Goal: Task Accomplishment & Management: Manage account settings

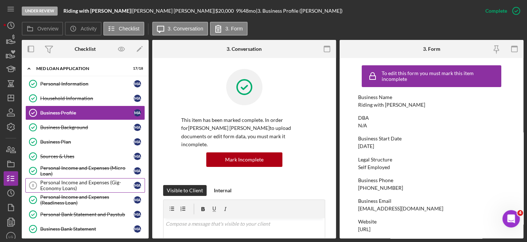
click at [94, 180] on div "Personal Income and Expenses (Gig-Economy Loans)" at bounding box center [86, 185] width 93 height 12
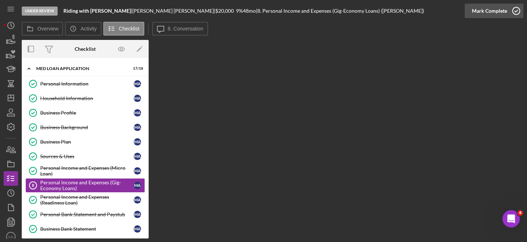
click at [513, 11] on icon "button" at bounding box center [516, 11] width 18 height 18
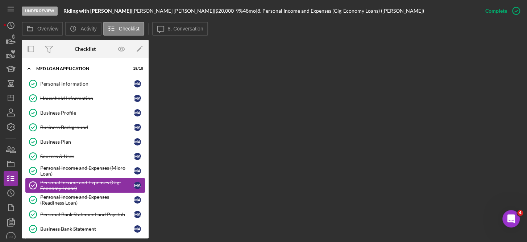
click at [95, 179] on div "Personal Income and Expenses (Gig-Economy Loans)" at bounding box center [86, 185] width 93 height 12
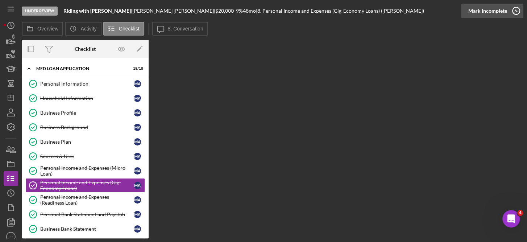
click at [517, 8] on icon "button" at bounding box center [516, 11] width 18 height 18
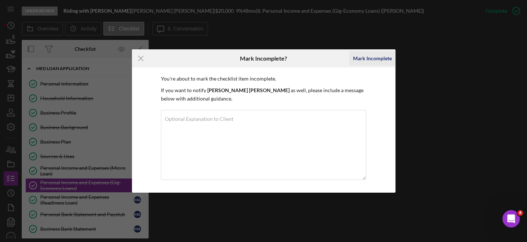
click at [380, 55] on div "Mark Incomplete" at bounding box center [371, 58] width 39 height 14
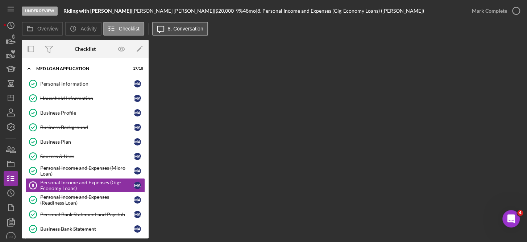
click at [200, 26] on label "8. Conversation" at bounding box center [185, 29] width 35 height 6
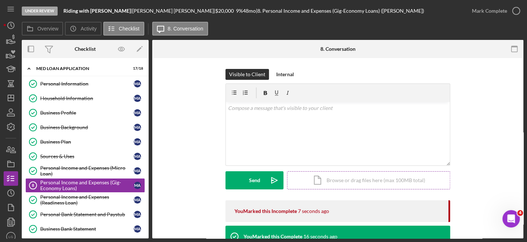
click at [353, 181] on div "Icon/Document Browse or drag files here (max 100MB total) Tap to choose files o…" at bounding box center [368, 180] width 163 height 18
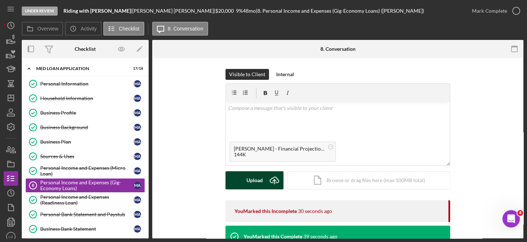
click at [256, 177] on div "Upload" at bounding box center [254, 180] width 16 height 18
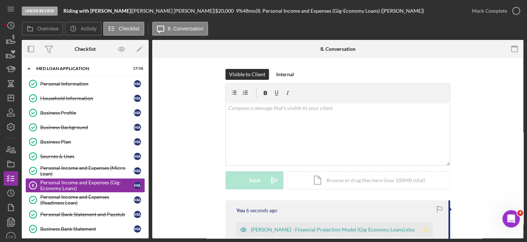
click at [428, 228] on polygon "button" at bounding box center [425, 229] width 6 height 6
drag, startPoint x: 523, startPoint y: 106, endPoint x: 525, endPoint y: 151, distance: 44.6
click at [525, 151] on div "Under Review Riding with [PERSON_NAME] | [PERSON_NAME] [PERSON_NAME] | $20,000 …" at bounding box center [263, 121] width 527 height 242
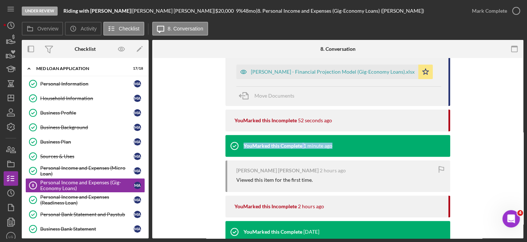
drag, startPoint x: 523, startPoint y: 145, endPoint x: 523, endPoint y: 120, distance: 25.0
click at [523, 120] on div "Under Review Riding with [PERSON_NAME] | [PERSON_NAME] [PERSON_NAME] | $20,000 …" at bounding box center [263, 121] width 527 height 242
click at [502, 155] on div "You 37 seconds ago [PERSON_NAME] - Financial Projection Model (Gig-Economy Loan…" at bounding box center [337, 227] width 349 height 371
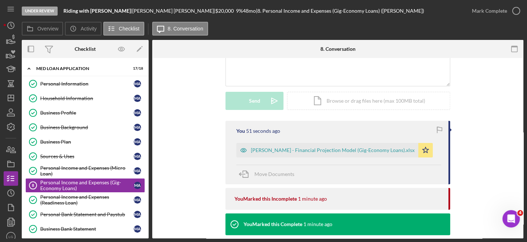
scroll to position [50, 0]
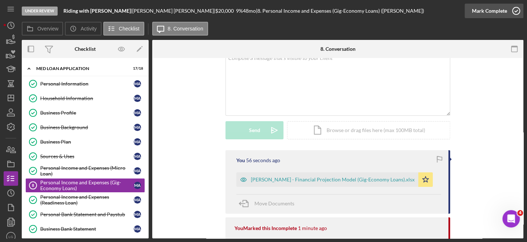
click at [517, 9] on icon "button" at bounding box center [516, 11] width 18 height 18
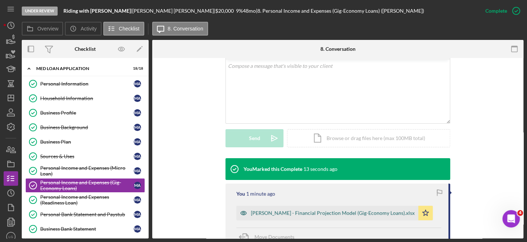
click at [341, 210] on div "[PERSON_NAME] - Financial Projection Model (Gig-Economy Loans).xlsx" at bounding box center [333, 213] width 164 height 6
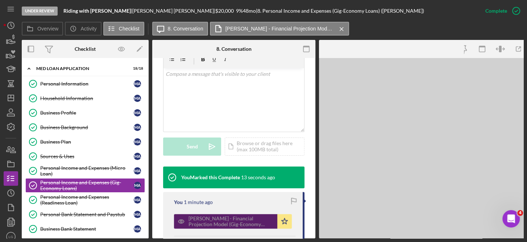
scroll to position [166, 0]
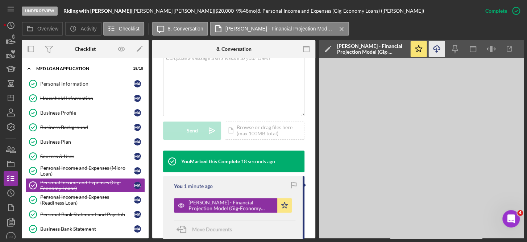
click at [437, 46] on icon "button" at bounding box center [436, 48] width 6 height 4
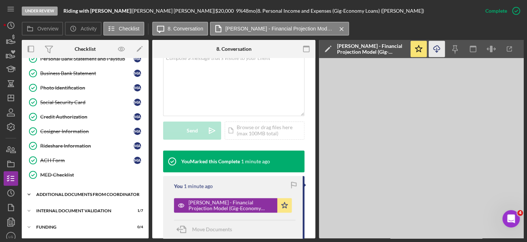
click at [83, 192] on div "Additional Documents from Coordinator" at bounding box center [87, 194] width 103 height 4
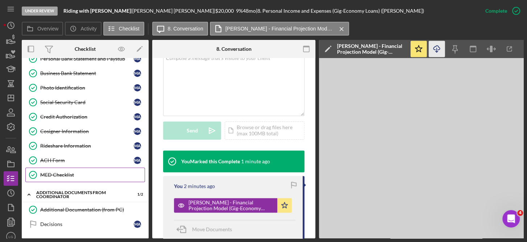
click at [68, 167] on link "MED Checklist MED Checklist" at bounding box center [85, 174] width 120 height 14
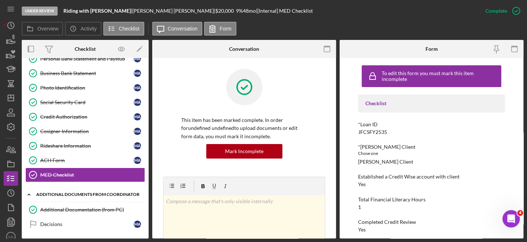
click at [68, 192] on div "Additional Documents from Coordinator" at bounding box center [87, 194] width 103 height 4
click at [89, 192] on div "Additional Documents from Coordinator" at bounding box center [87, 194] width 103 height 4
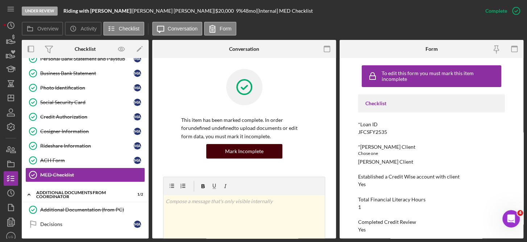
click at [249, 149] on div "Mark Incomplete" at bounding box center [244, 151] width 38 height 14
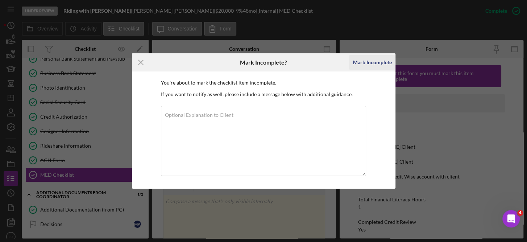
click at [378, 62] on div "Mark Incomplete" at bounding box center [371, 62] width 39 height 14
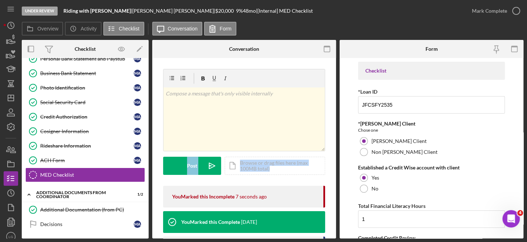
drag, startPoint x: 336, startPoint y: 133, endPoint x: 336, endPoint y: 167, distance: 34.4
click at [336, 167] on div "Overview Internal Workflow Stage Under Review Icon/Dropdown Arrow Archive (can …" at bounding box center [272, 139] width 501 height 198
click at [92, 192] on div "Additional Documents from Coordinator" at bounding box center [87, 194] width 103 height 4
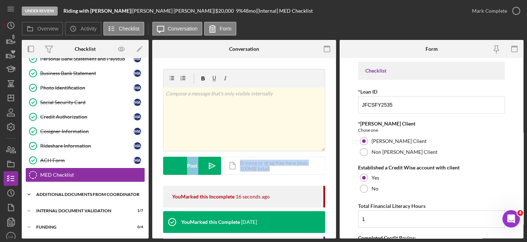
click at [81, 192] on div "Additional Documents from Coordinator" at bounding box center [87, 194] width 103 height 4
click at [95, 192] on div "Additional Documents from Coordinator" at bounding box center [87, 194] width 103 height 4
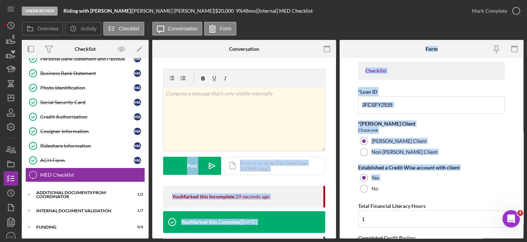
drag, startPoint x: 336, startPoint y: 133, endPoint x: 342, endPoint y: 184, distance: 51.4
click at [342, 184] on div "Overview Internal Workflow Stage Under Review Icon/Dropdown Arrow Archive (can …" at bounding box center [272, 139] width 501 height 198
click at [474, 109] on input "JFCSFY2535" at bounding box center [431, 104] width 147 height 17
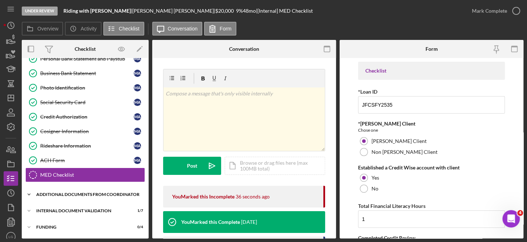
click at [81, 192] on div "Additional Documents from Coordinator" at bounding box center [87, 194] width 103 height 4
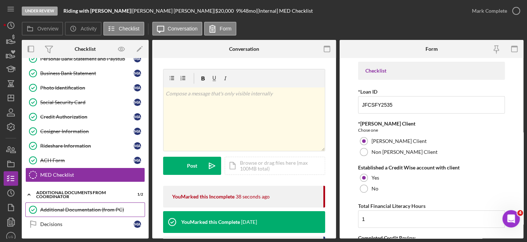
click at [74, 206] on div "Additional Documentation (from PC)" at bounding box center [92, 209] width 104 height 6
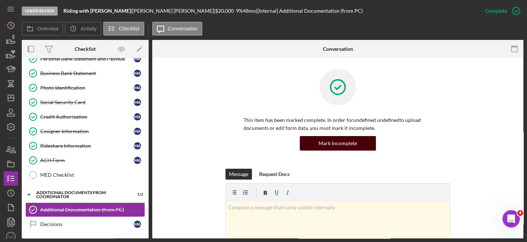
click at [340, 146] on div "Mark Incomplete" at bounding box center [337, 143] width 38 height 14
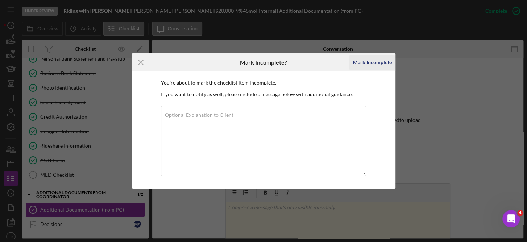
click at [382, 59] on div "Mark Incomplete" at bounding box center [371, 62] width 39 height 14
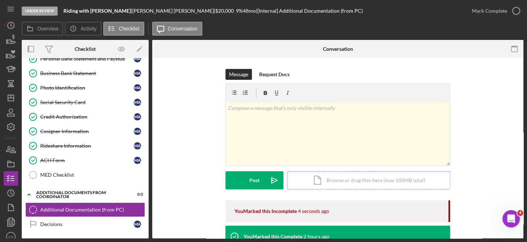
click at [377, 178] on div "Icon/Document Browse or drag files here (max 100MB total) Tap to choose files o…" at bounding box center [368, 180] width 163 height 18
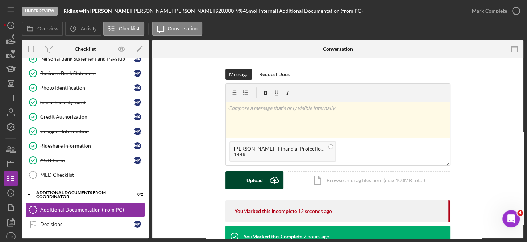
click at [255, 180] on div "Upload" at bounding box center [254, 180] width 16 height 18
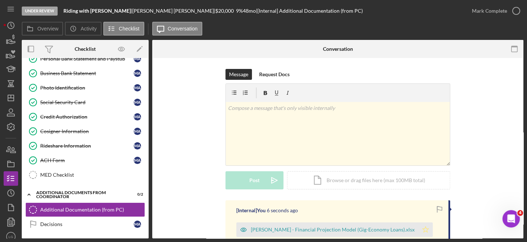
click at [427, 225] on icon "Icon/Star" at bounding box center [425, 229] width 14 height 14
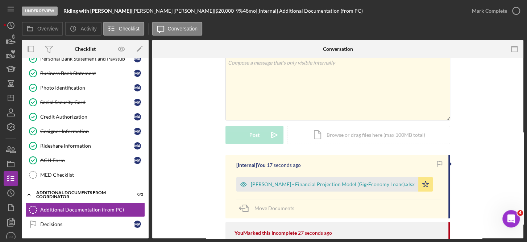
scroll to position [45, 0]
click at [354, 135] on div "Icon/Document Browse or drag files here (max 100MB total) Tap to choose files o…" at bounding box center [368, 135] width 163 height 18
click at [360, 135] on div "Icon/Document Browse or drag files here (max 100MB total) Tap to choose files o…" at bounding box center [368, 135] width 163 height 18
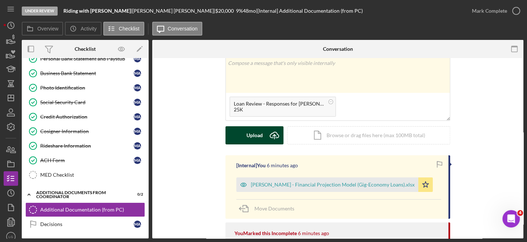
click at [258, 134] on div "Upload" at bounding box center [254, 135] width 16 height 18
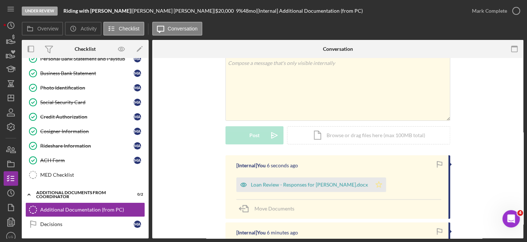
click at [382, 186] on polygon "button" at bounding box center [379, 184] width 6 height 6
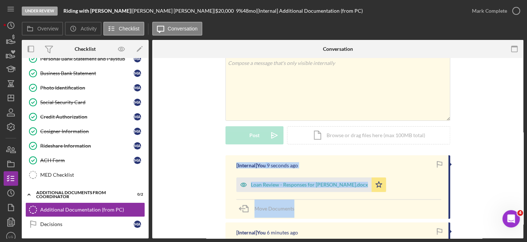
drag, startPoint x: 524, startPoint y: 133, endPoint x: 527, endPoint y: 208, distance: 75.8
click at [526, 208] on html "Under Review Riding with [PERSON_NAME] | [PERSON_NAME] [PERSON_NAME] | $20,000 …" at bounding box center [263, 121] width 527 height 242
click at [516, 9] on icon "button" at bounding box center [516, 11] width 18 height 18
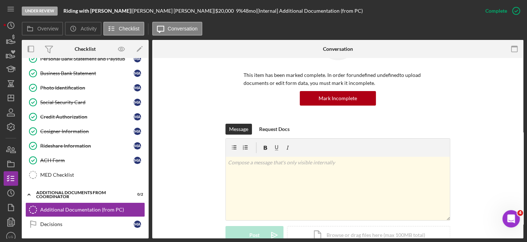
scroll to position [145, 0]
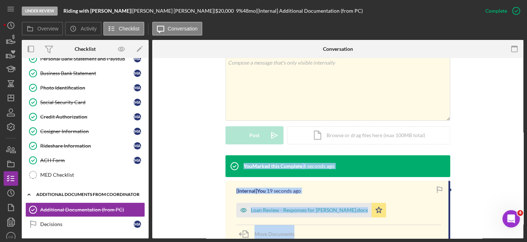
click at [81, 192] on div "Additional Documents from Coordinator" at bounding box center [87, 194] width 103 height 4
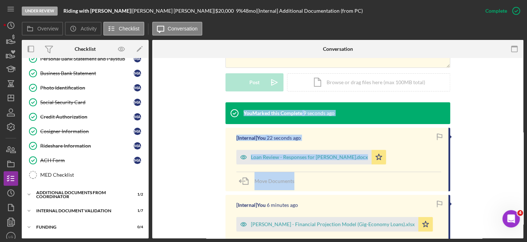
scroll to position [223, 0]
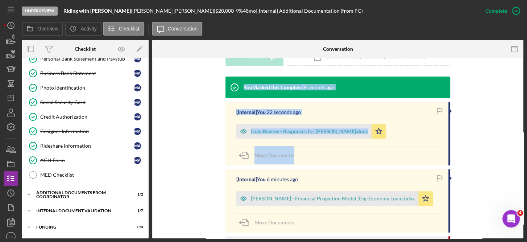
click at [491, 132] on div "You Marked this Complete 9 seconds ago [Internal] You 22 seconds ago Loan Revie…" at bounding box center [337, 234] width 349 height 317
click at [202, 169] on div "You Marked this Complete 10 seconds ago [Internal] You 23 seconds ago Loan Revi…" at bounding box center [337, 234] width 349 height 317
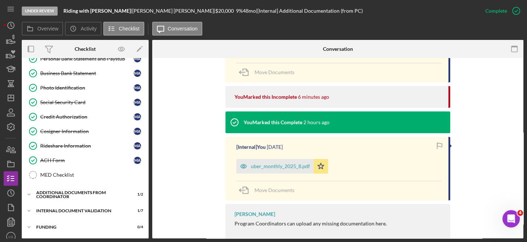
scroll to position [389, 0]
